Goal: Information Seeking & Learning: Compare options

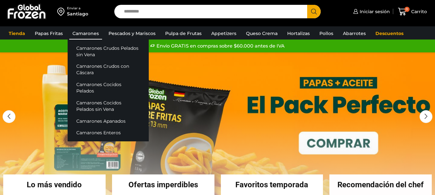
click at [92, 35] on link "Camarones" at bounding box center [85, 33] width 33 height 12
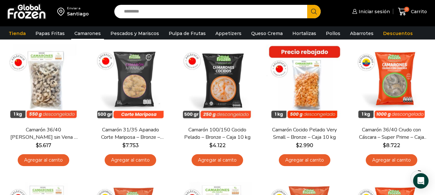
scroll to position [66, 0]
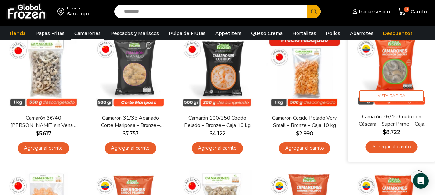
click at [406, 67] on img at bounding box center [391, 69] width 78 height 78
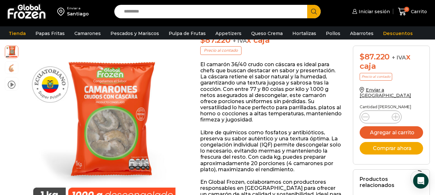
scroll to position [87, 0]
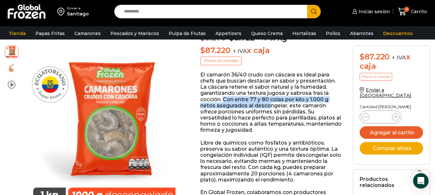
drag, startPoint x: 223, startPoint y: 100, endPoint x: 272, endPoint y: 105, distance: 48.8
click at [271, 105] on p "El camarón 36/40 crudo con cáscara es ideal para chefs que buscan destacar en s…" at bounding box center [271, 103] width 143 height 62
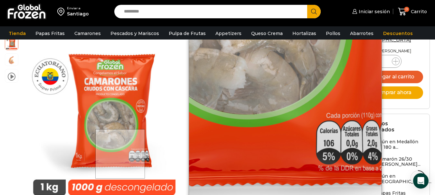
scroll to position [666, 0]
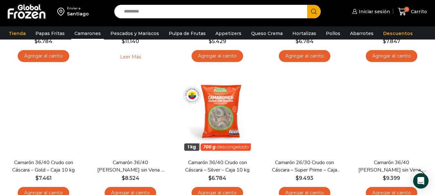
scroll to position [302, 0]
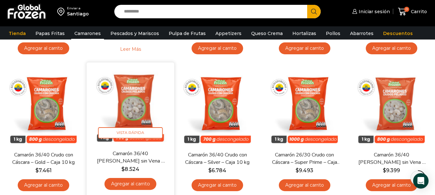
click at [150, 170] on span "$ 8.524" at bounding box center [130, 170] width 78 height 8
click at [152, 116] on img at bounding box center [130, 107] width 78 height 78
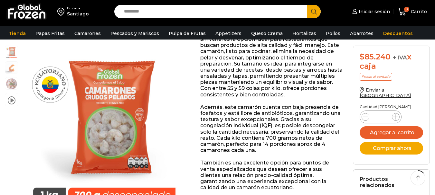
scroll to position [129, 0]
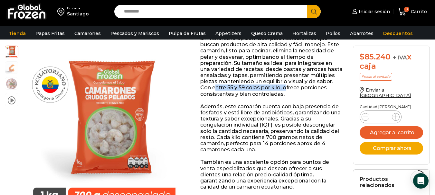
drag, startPoint x: 215, startPoint y: 78, endPoint x: 287, endPoint y: 80, distance: 72.1
click at [287, 80] on p "Nuestro Camarón Ecuatoriano 36/40 crudo, pelado y sin vena, es la opción ideal …" at bounding box center [271, 63] width 143 height 68
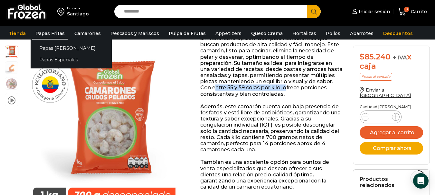
click at [43, 33] on link "Papas Fritas" at bounding box center [50, 33] width 36 height 12
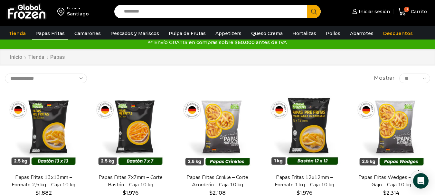
scroll to position [13, 0]
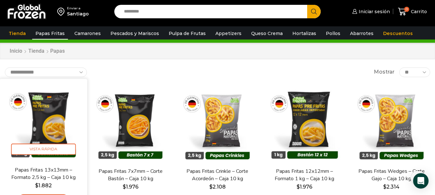
click at [63, 128] on img at bounding box center [44, 123] width 78 height 78
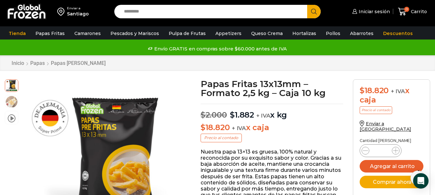
scroll to position [53, 0]
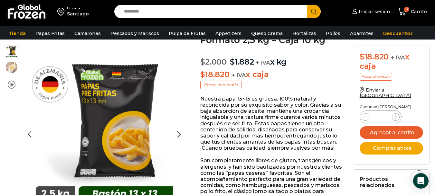
click at [10, 70] on img at bounding box center [11, 67] width 13 height 13
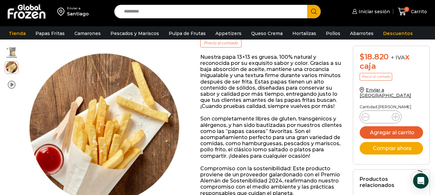
scroll to position [86, 0]
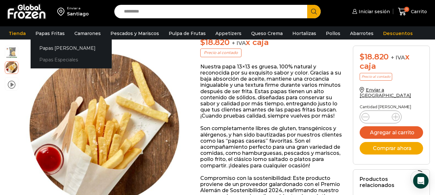
click at [61, 58] on link "Papas Especiales" at bounding box center [71, 60] width 81 height 12
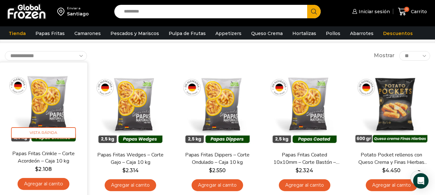
scroll to position [32, 0]
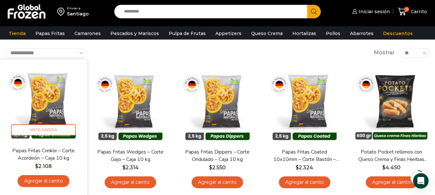
click at [44, 102] on img at bounding box center [44, 103] width 78 height 78
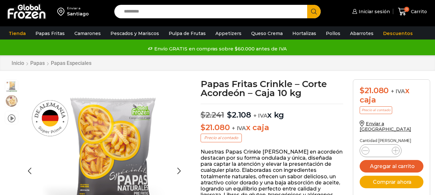
click at [15, 105] on img at bounding box center [11, 101] width 13 height 13
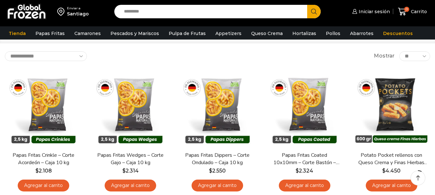
click at [127, 108] on img at bounding box center [130, 108] width 77 height 77
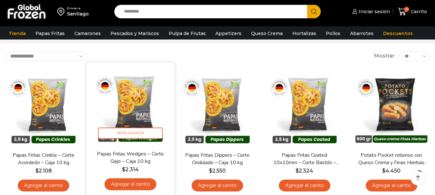
click at [126, 106] on img at bounding box center [130, 107] width 78 height 78
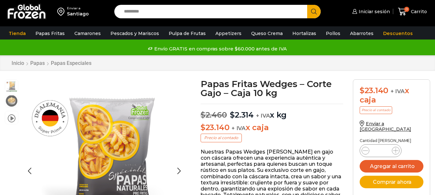
click at [11, 105] on img at bounding box center [11, 101] width 13 height 13
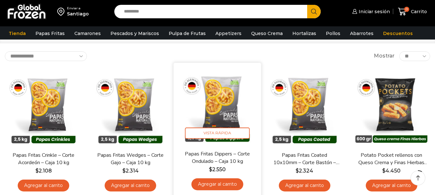
scroll to position [32, 0]
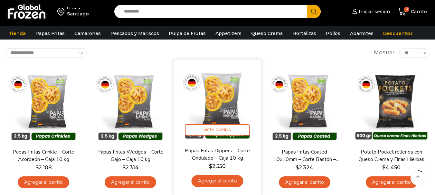
click at [208, 102] on img at bounding box center [218, 103] width 78 height 78
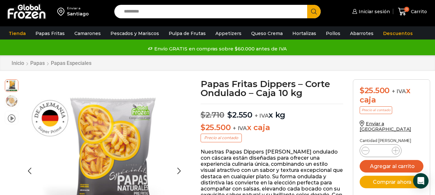
click at [10, 104] on img at bounding box center [11, 101] width 13 height 13
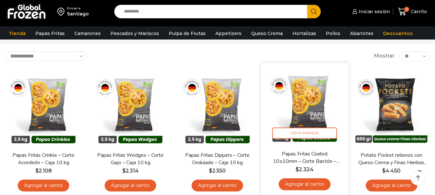
scroll to position [32, 0]
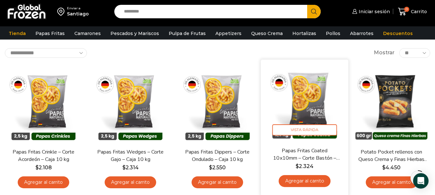
click at [297, 98] on img at bounding box center [305, 103] width 78 height 78
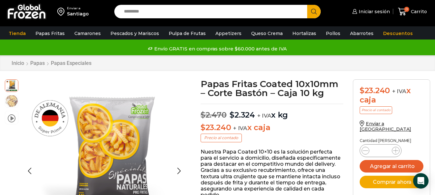
click at [16, 105] on img at bounding box center [11, 101] width 13 height 13
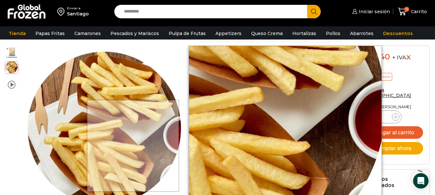
scroll to position [97, 0]
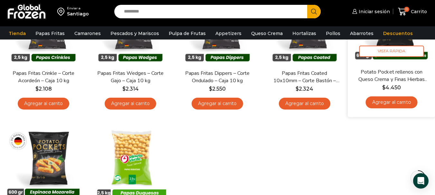
scroll to position [75, 0]
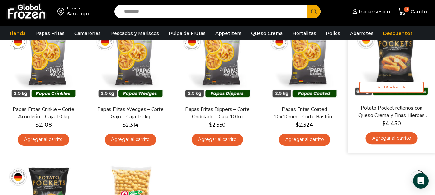
click at [389, 61] on img at bounding box center [391, 61] width 78 height 78
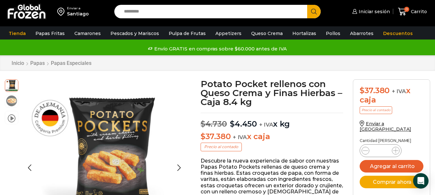
click at [6, 104] on img at bounding box center [11, 101] width 13 height 13
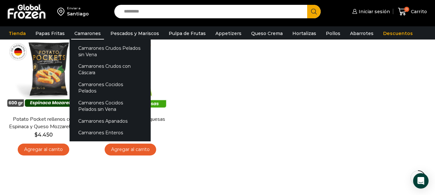
click at [95, 33] on link "Camarones" at bounding box center [87, 33] width 33 height 12
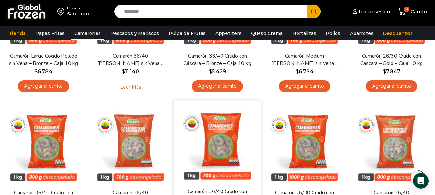
scroll to position [258, 0]
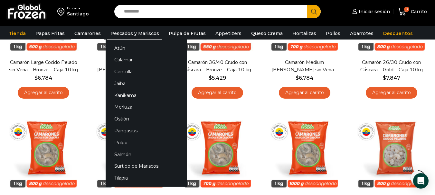
click at [144, 31] on link "Pescados y Mariscos" at bounding box center [134, 33] width 55 height 12
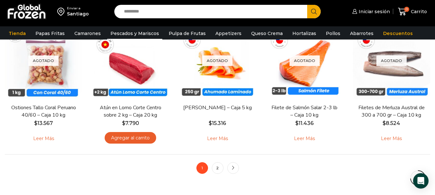
scroll to position [490, 0]
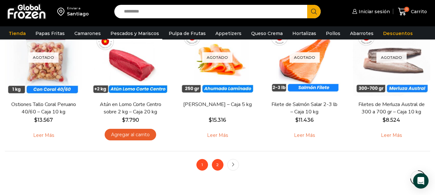
click at [214, 166] on link "2" at bounding box center [218, 165] width 12 height 12
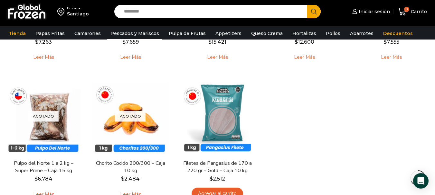
scroll to position [448, 0]
